Goal: Obtain resource: Download file/media

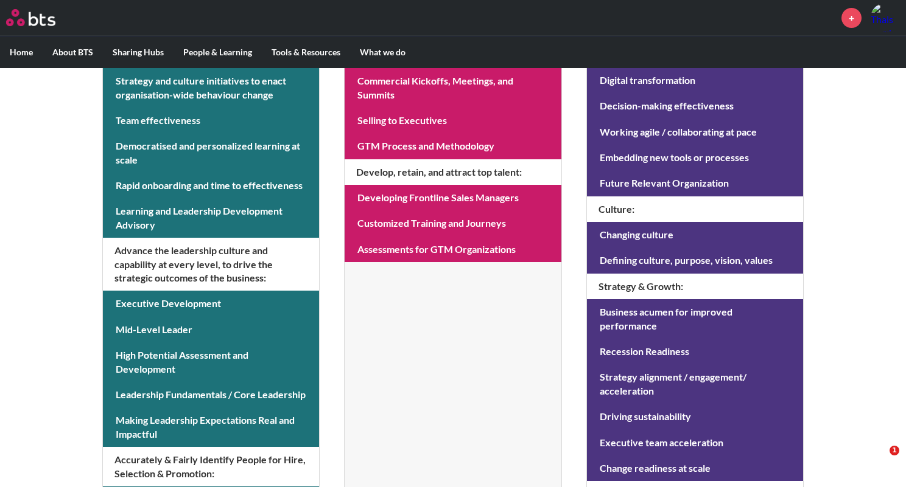
scroll to position [408, 0]
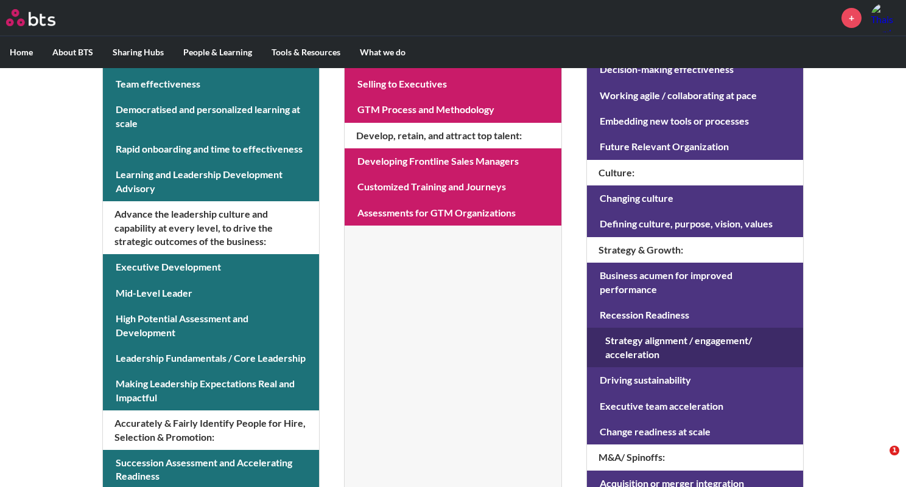
click at [663, 341] on link at bounding box center [695, 348] width 216 height 40
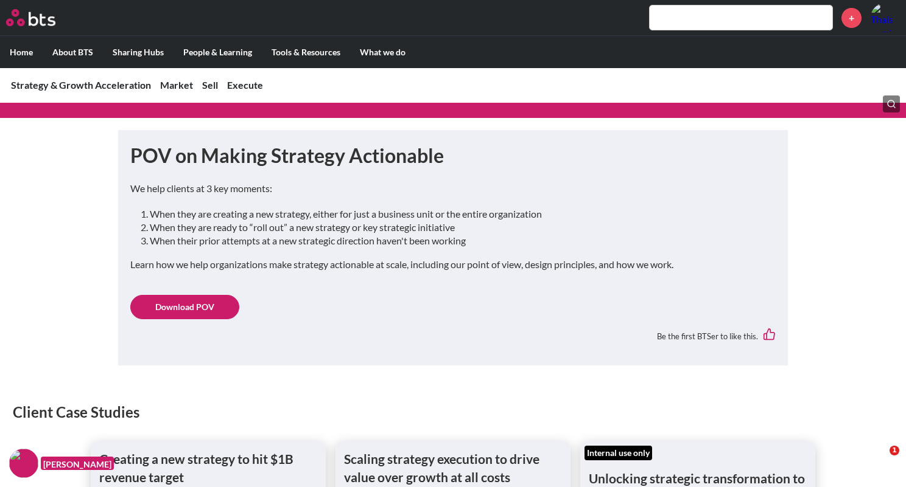
scroll to position [194, 0]
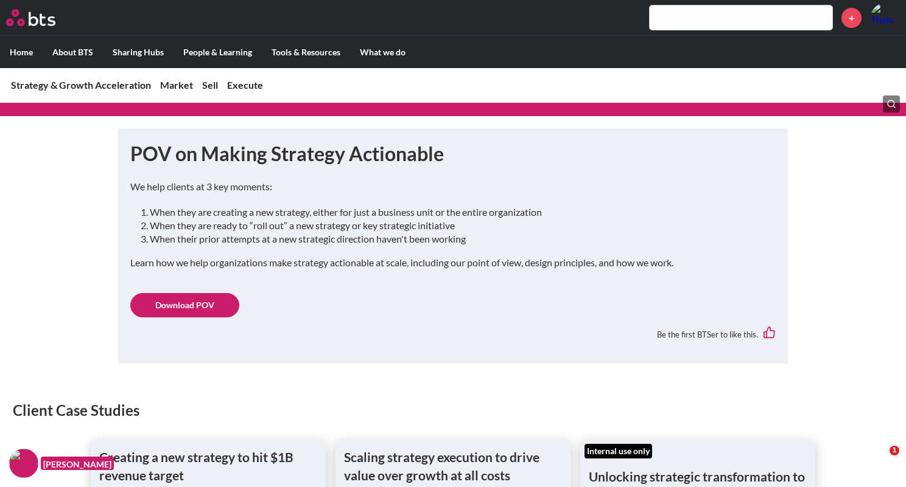
click at [158, 311] on link "Download POV" at bounding box center [184, 305] width 109 height 24
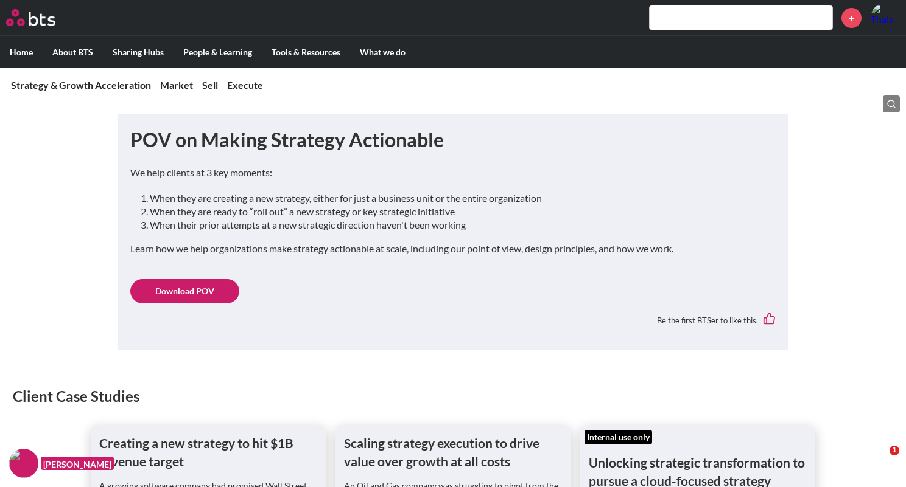
scroll to position [212, 0]
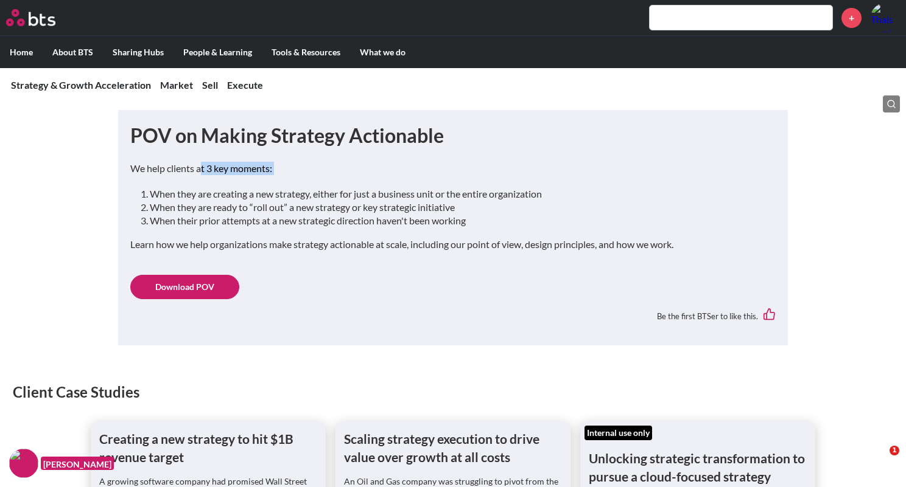
drag, startPoint x: 202, startPoint y: 170, endPoint x: 265, endPoint y: 176, distance: 63.0
click at [265, 176] on div "We help clients at 3 key moments: When they are creating a new strategy, either…" at bounding box center [452, 212] width 645 height 101
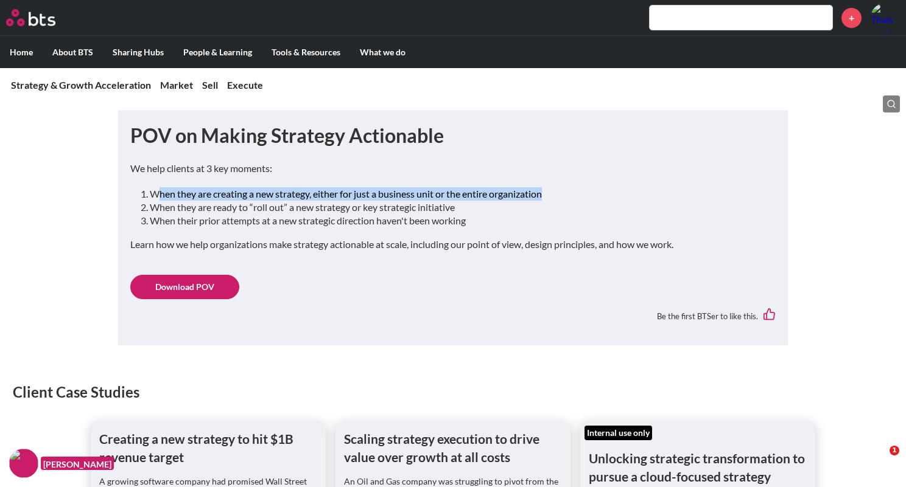
drag, startPoint x: 160, startPoint y: 194, endPoint x: 551, endPoint y: 198, distance: 390.7
click at [551, 198] on li "When they are creating a new strategy, either for just a business unit or the e…" at bounding box center [458, 193] width 616 height 13
